Goal: Transaction & Acquisition: Purchase product/service

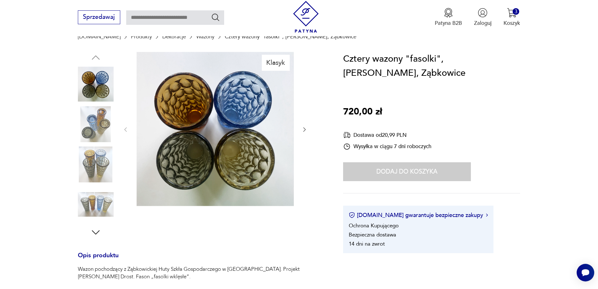
click at [304, 128] on icon "button" at bounding box center [305, 129] width 6 height 6
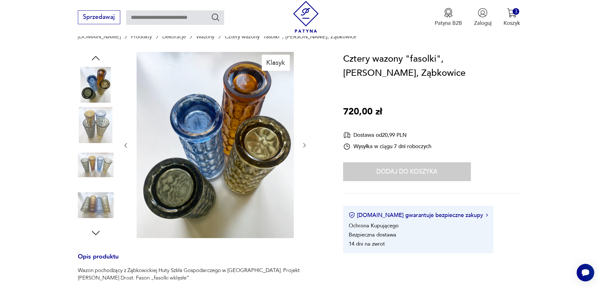
click at [304, 128] on div at bounding box center [215, 145] width 185 height 187
click at [305, 145] on icon "button" at bounding box center [304, 145] width 3 height 4
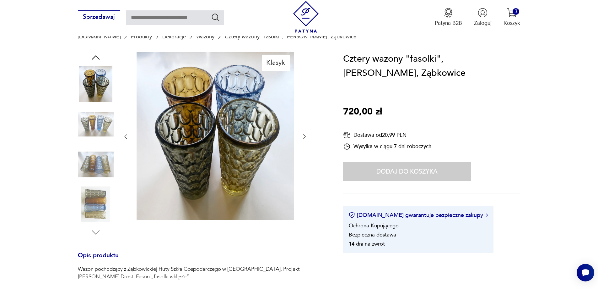
click at [303, 136] on icon "button" at bounding box center [305, 136] width 6 height 6
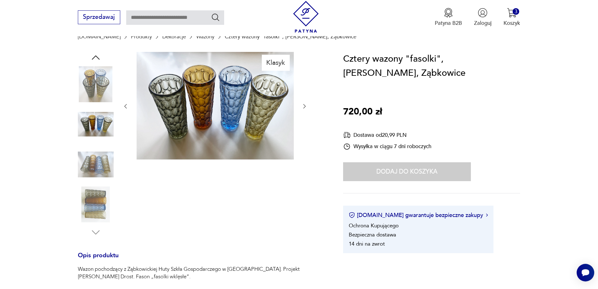
click at [303, 106] on icon "button" at bounding box center [305, 106] width 6 height 6
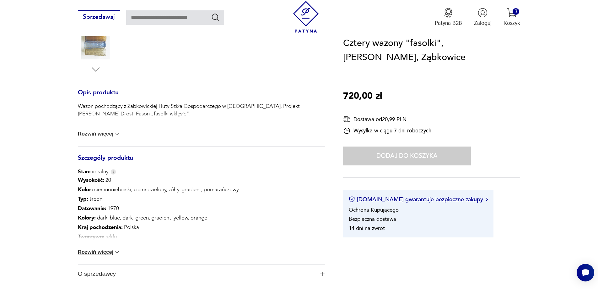
scroll to position [283, 0]
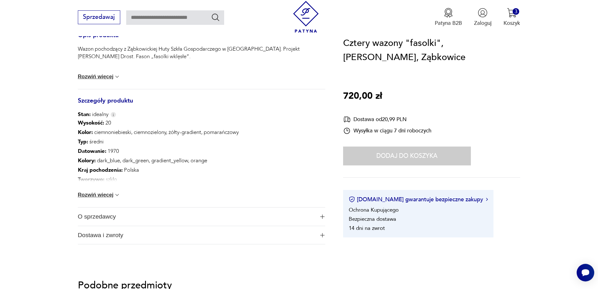
click at [323, 216] on img "button" at bounding box center [322, 216] width 4 height 4
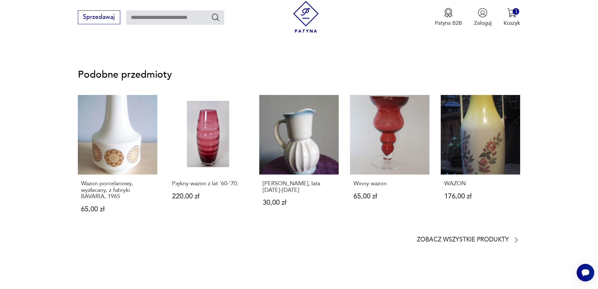
scroll to position [597, 0]
